Goal: Information Seeking & Learning: Learn about a topic

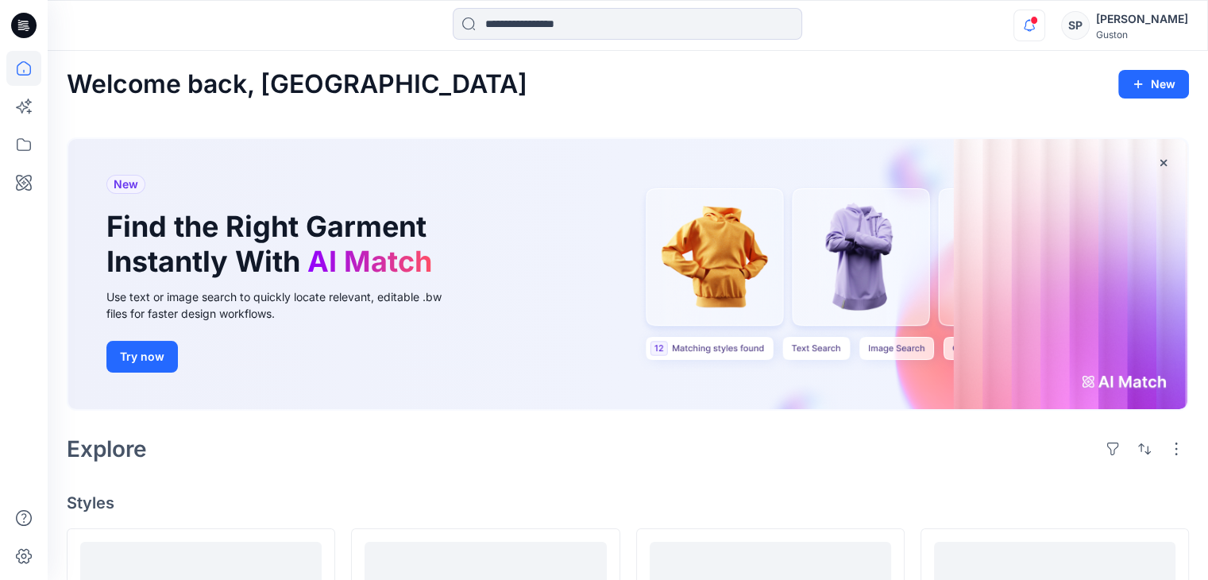
click at [1029, 35] on icon "button" at bounding box center [1029, 26] width 30 height 32
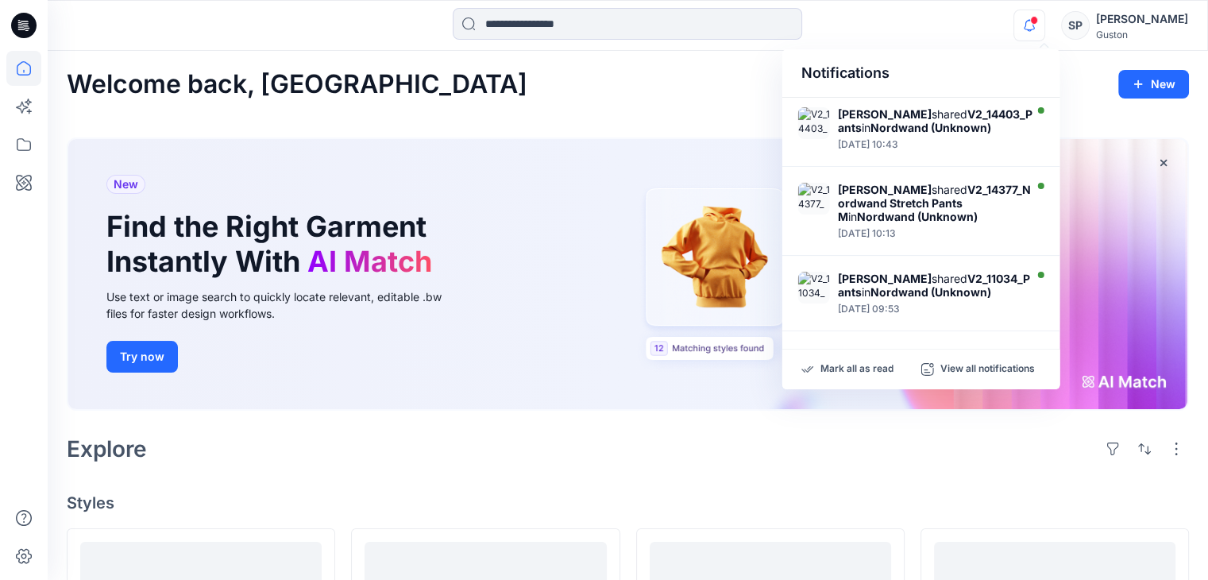
click at [981, 20] on div "Notifications Tharindu [PERSON_NAME] shared V2_14403_Pants in [GEOGRAPHIC_DATA]…" at bounding box center [628, 25] width 1160 height 35
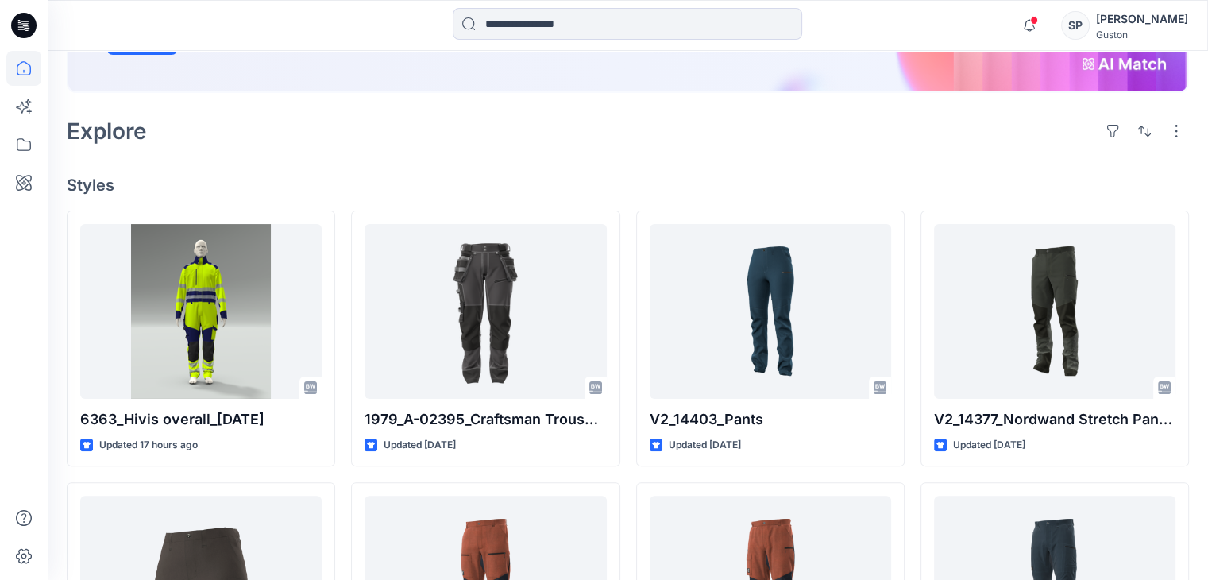
scroll to position [318, 0]
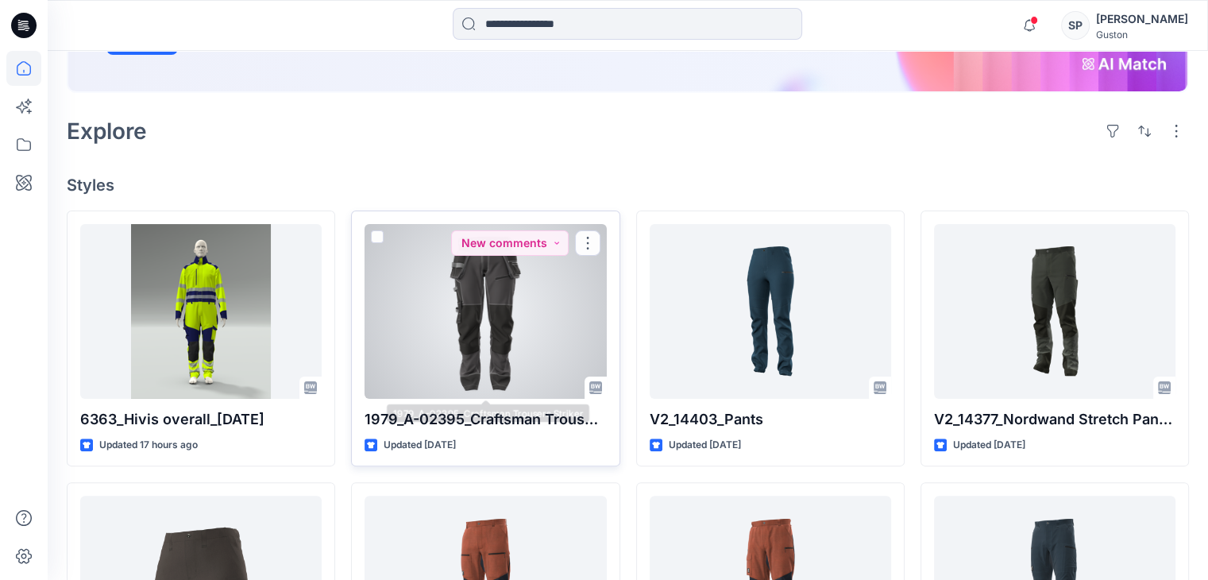
click at [481, 373] on div "1979_A-02395_Craftsman Trousers Striker Updated [DATE] New comments" at bounding box center [485, 338] width 268 height 257
click at [496, 311] on div at bounding box center [485, 311] width 241 height 175
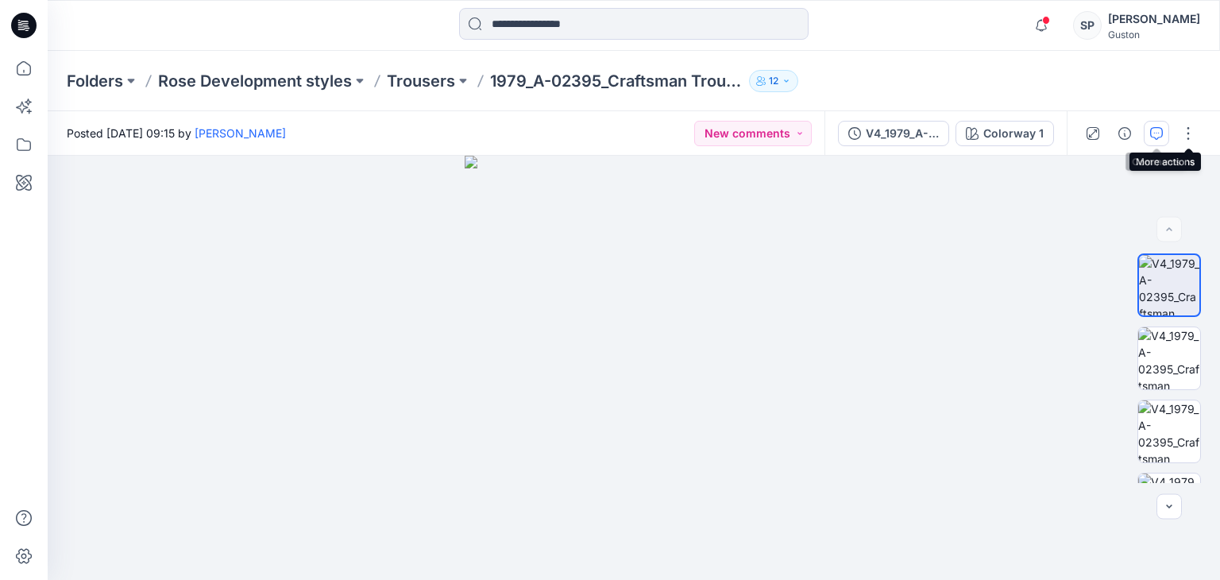
click at [1163, 134] on button "button" at bounding box center [1156, 133] width 25 height 25
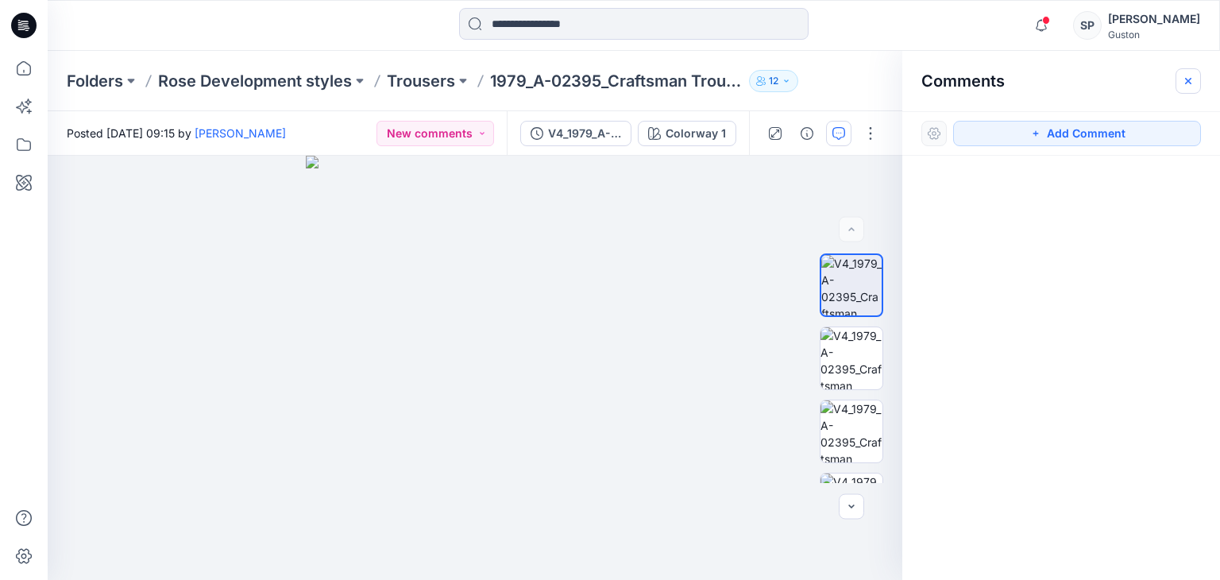
click at [1196, 76] on button "button" at bounding box center [1188, 80] width 25 height 25
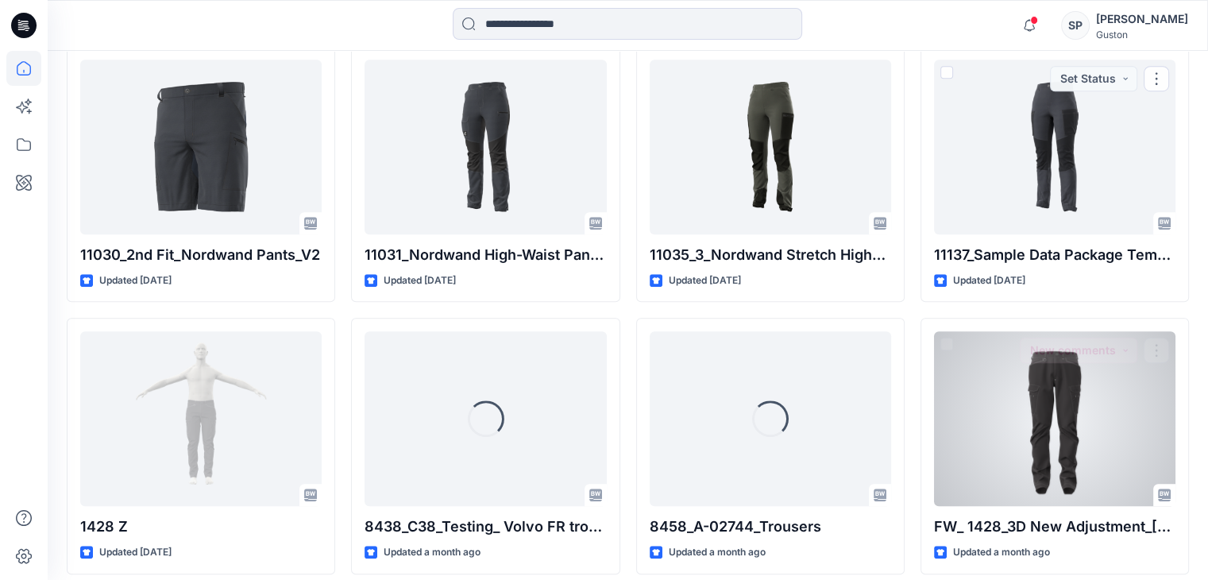
scroll to position [1029, 0]
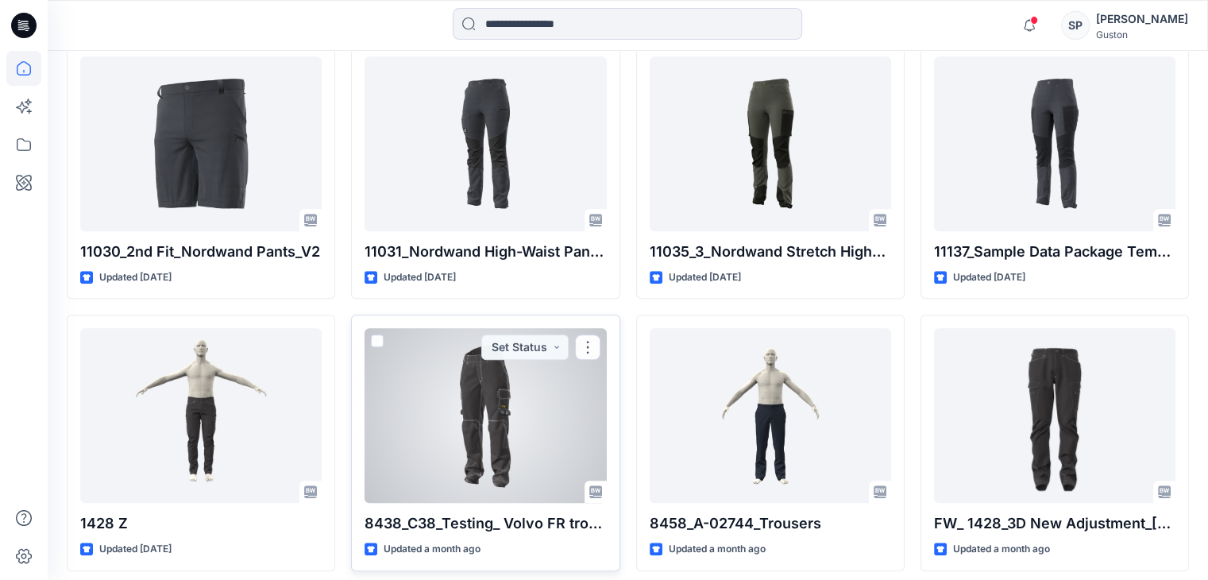
click at [514, 338] on div at bounding box center [485, 415] width 241 height 175
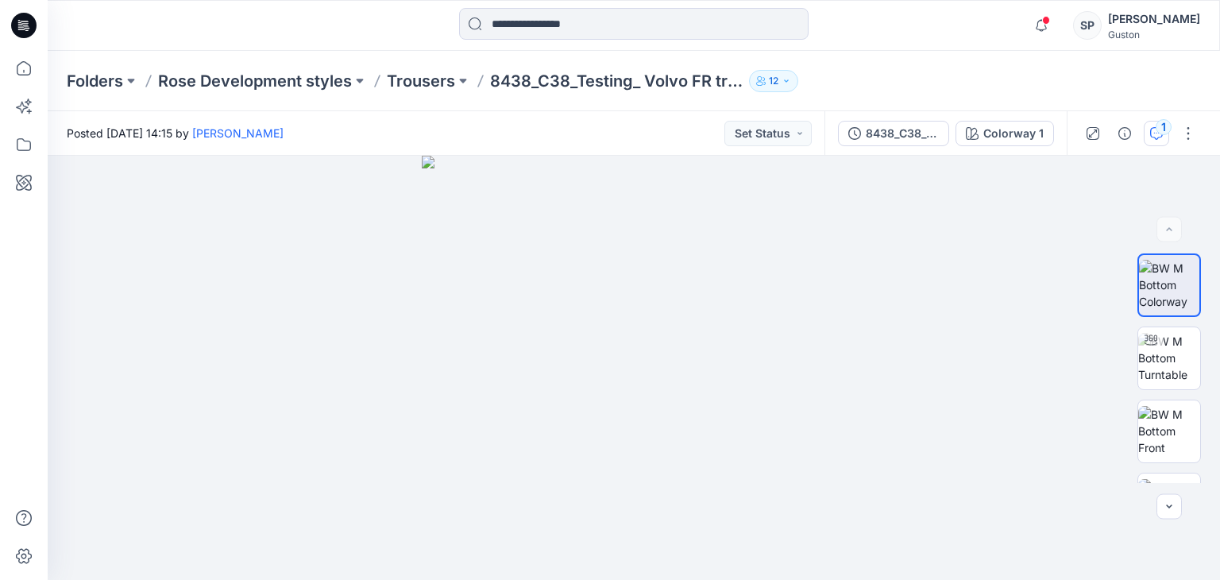
click at [1147, 137] on button "1" at bounding box center [1156, 133] width 25 height 25
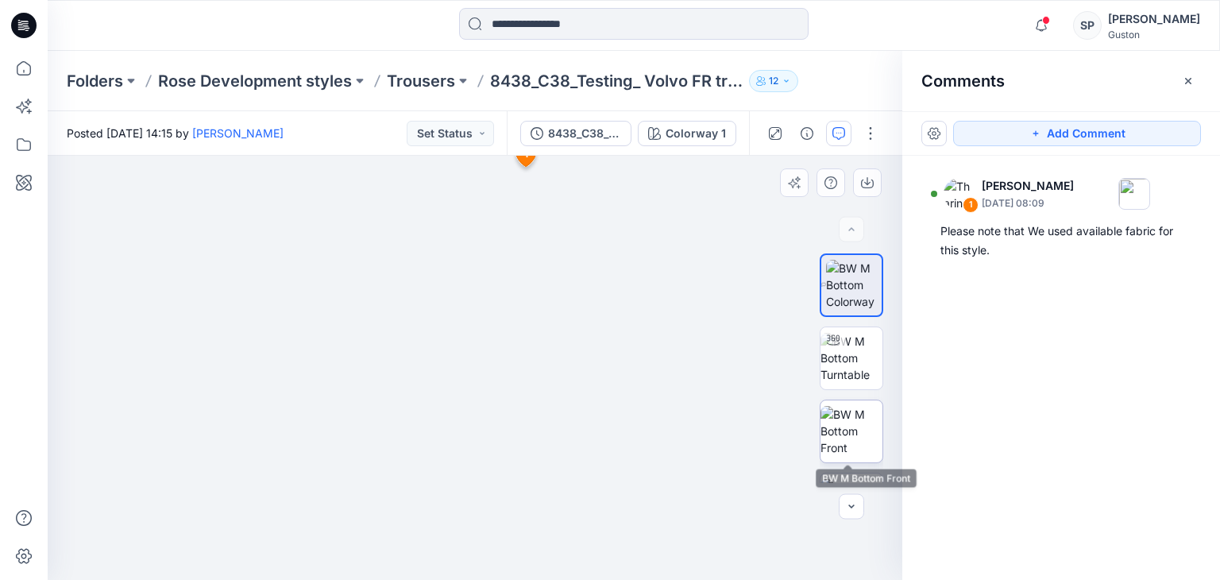
click at [859, 428] on img at bounding box center [852, 431] width 62 height 50
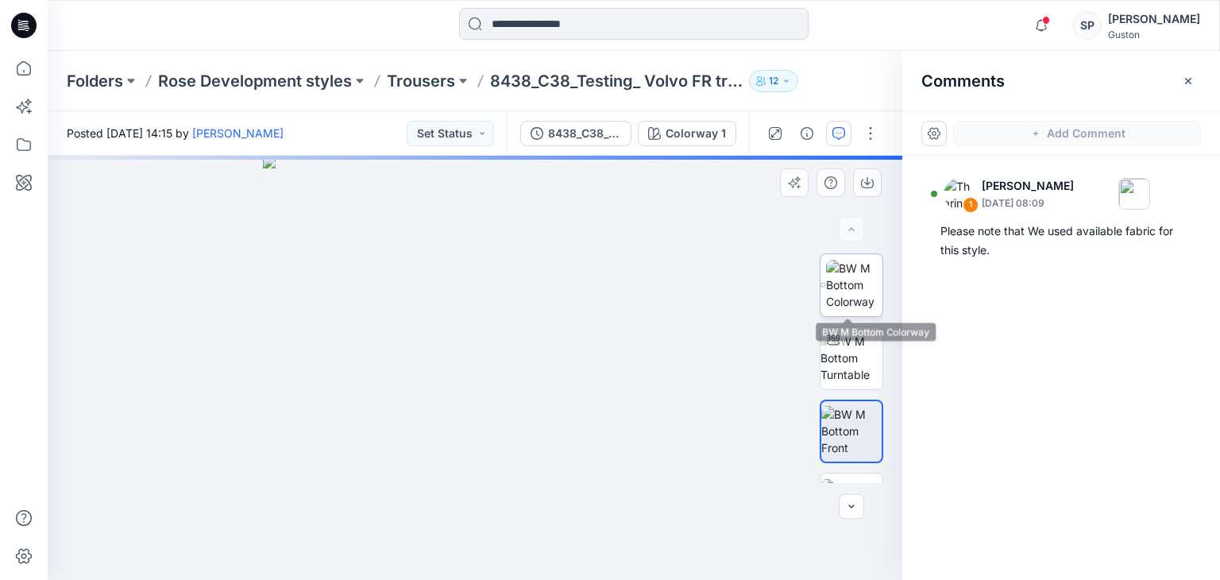
click at [869, 292] on img at bounding box center [854, 285] width 56 height 50
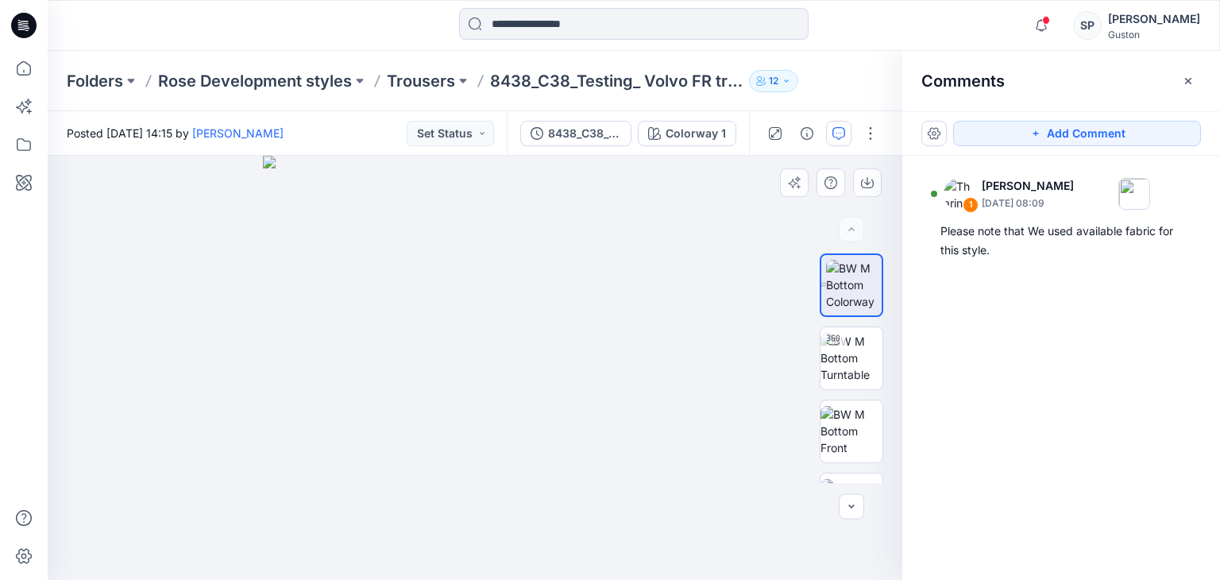
drag, startPoint x: 583, startPoint y: 410, endPoint x: 702, endPoint y: 387, distance: 121.4
click at [670, 384] on img at bounding box center [475, 368] width 424 height 424
click at [869, 350] on img at bounding box center [852, 358] width 62 height 50
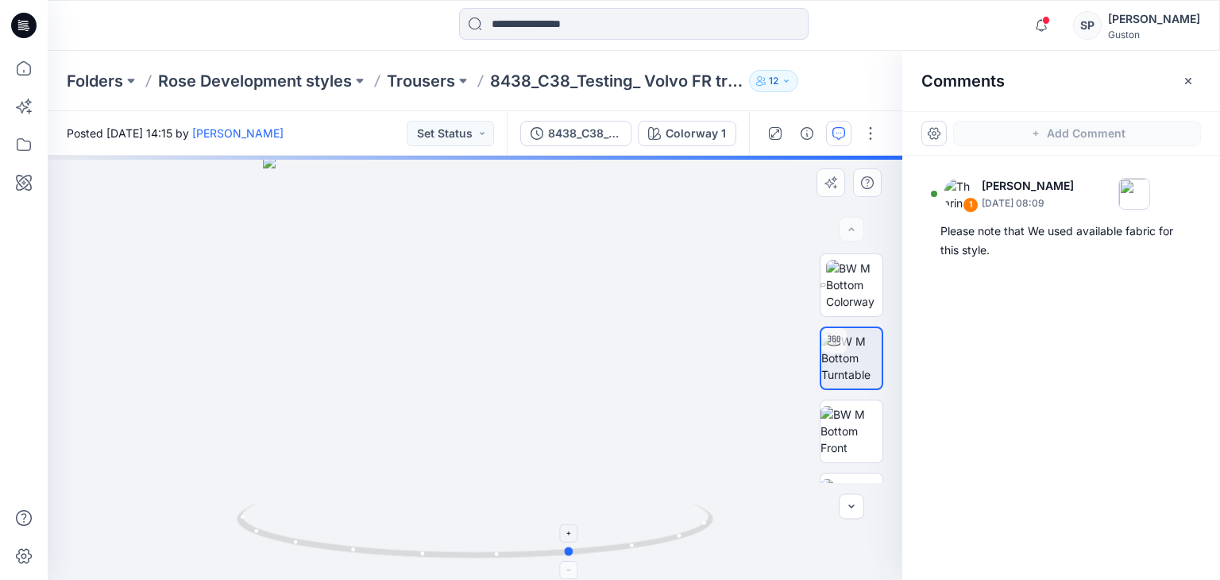
drag, startPoint x: 477, startPoint y: 550, endPoint x: 575, endPoint y: 550, distance: 97.7
click at [575, 550] on icon at bounding box center [477, 533] width 481 height 60
drag, startPoint x: 578, startPoint y: 555, endPoint x: 975, endPoint y: 533, distance: 397.0
click at [975, 533] on div "Colorway 1 Loading... Material Properties Loading... 2 Comments Add Comment 1 T…" at bounding box center [634, 368] width 1172 height 424
click at [1194, 87] on button "button" at bounding box center [1188, 80] width 25 height 25
